Goal: Transaction & Acquisition: Obtain resource

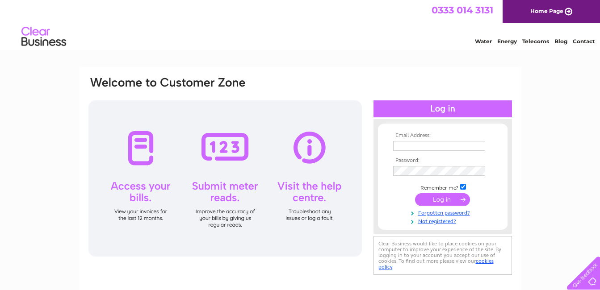
type input "paulfitzpatrick1958@hotmail.co.uk"
click at [447, 199] on input "submit" at bounding box center [442, 199] width 55 height 13
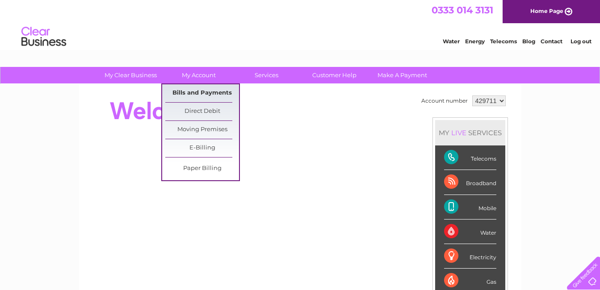
click at [204, 90] on link "Bills and Payments" at bounding box center [202, 93] width 74 height 18
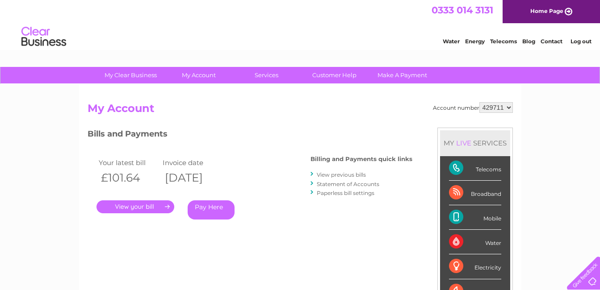
click at [145, 207] on link "." at bounding box center [135, 207] width 78 height 13
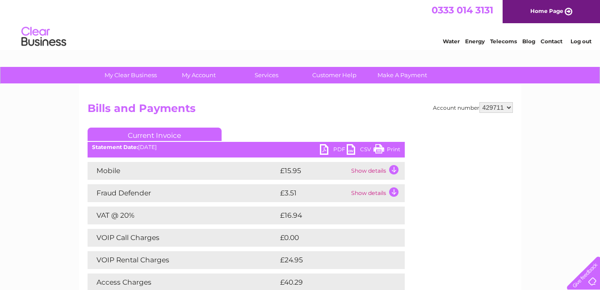
click at [334, 149] on link "PDF" at bounding box center [333, 150] width 27 height 13
